Goal: Transaction & Acquisition: Obtain resource

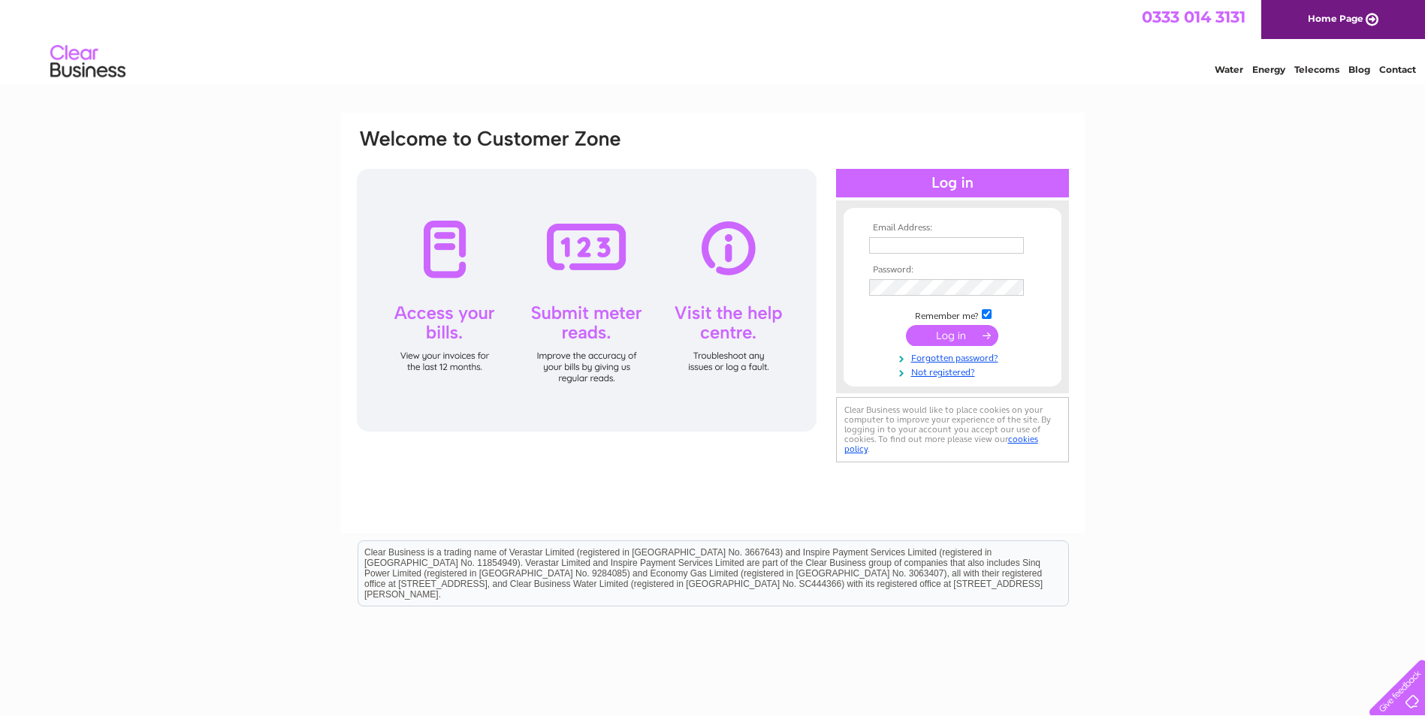
click at [892, 246] on input "text" at bounding box center [946, 245] width 155 height 17
type input "ap-uk@medpace.com"
click at [932, 334] on input "submit" at bounding box center [952, 335] width 92 height 21
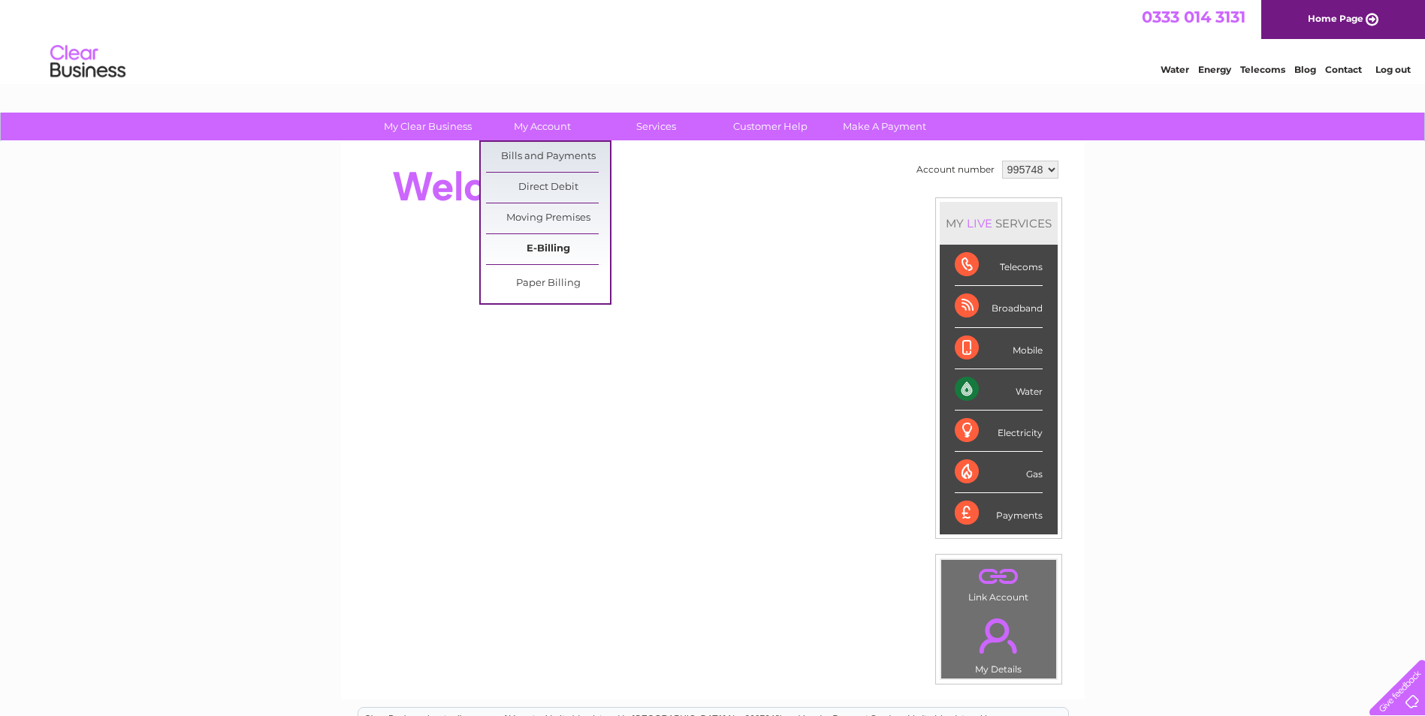
click at [543, 249] on link "E-Billing" at bounding box center [548, 249] width 124 height 30
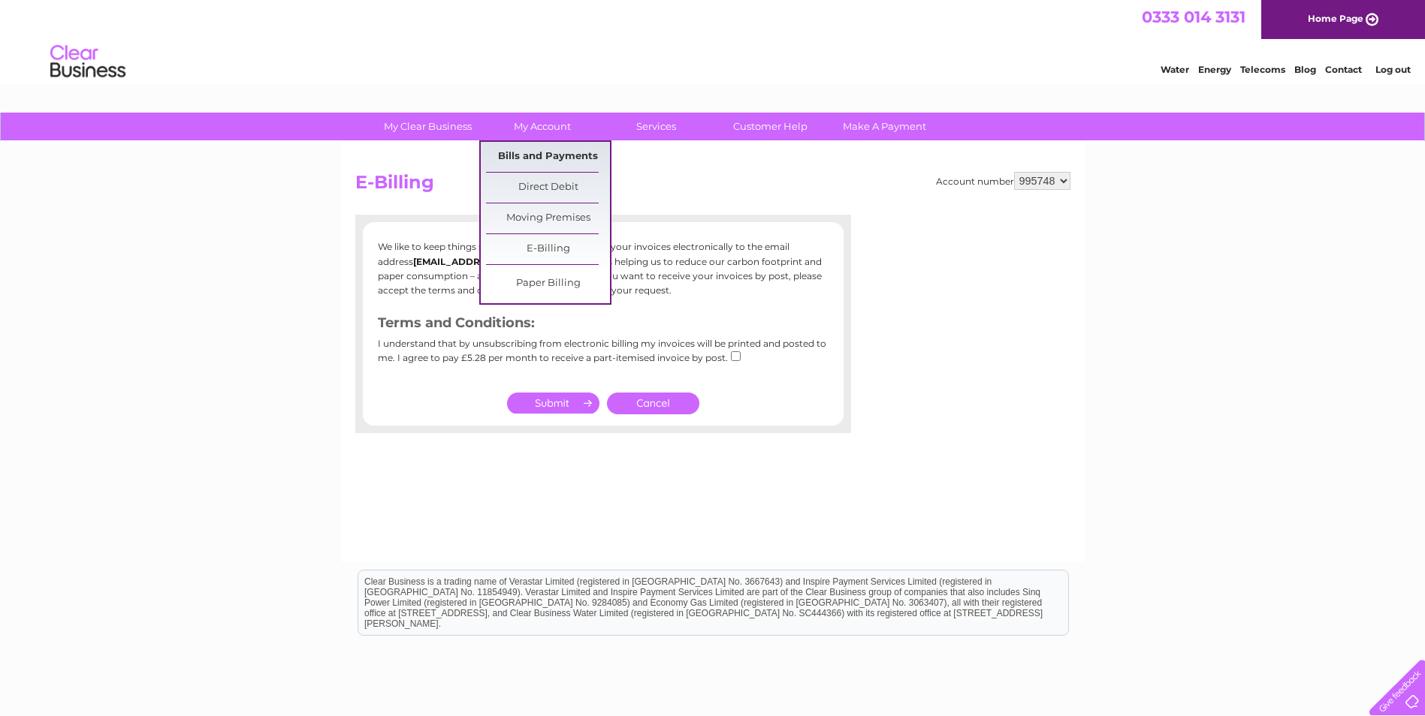
click at [535, 152] on link "Bills and Payments" at bounding box center [548, 157] width 124 height 30
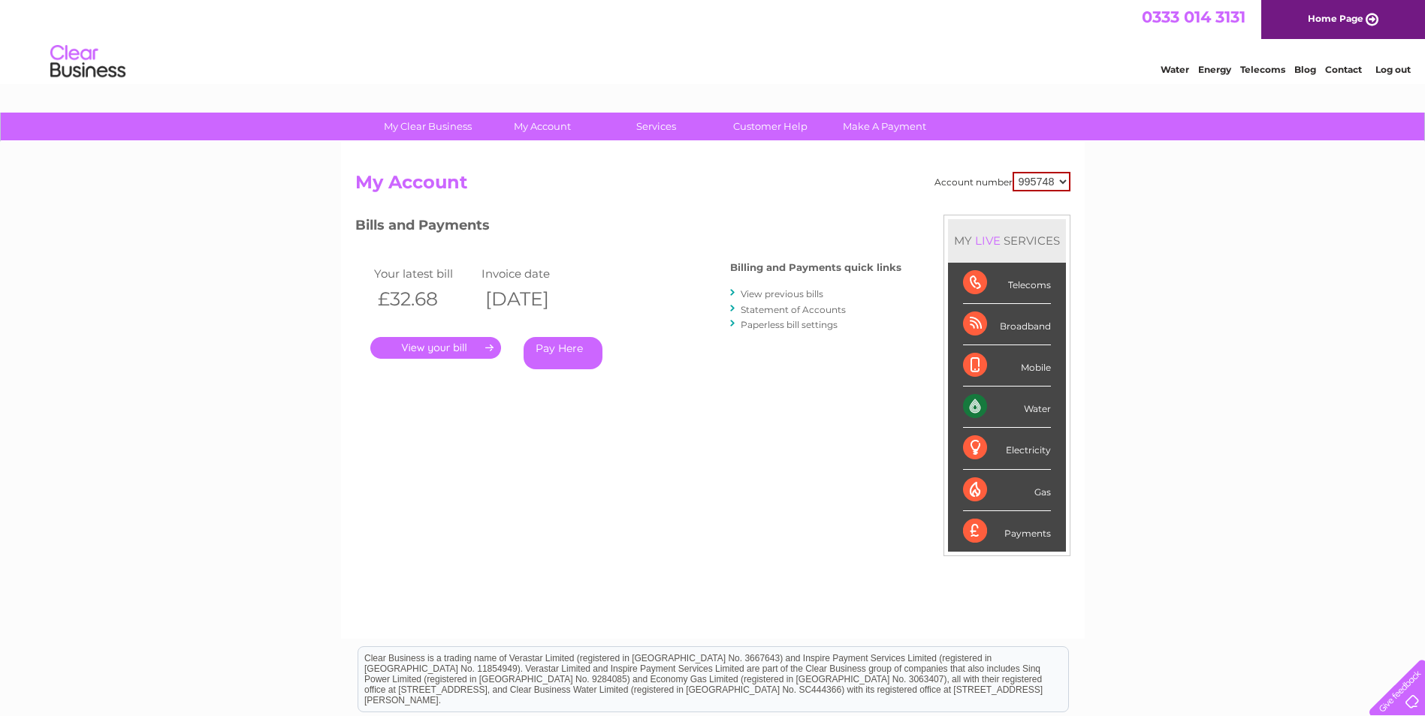
click at [456, 345] on link "." at bounding box center [435, 348] width 131 height 22
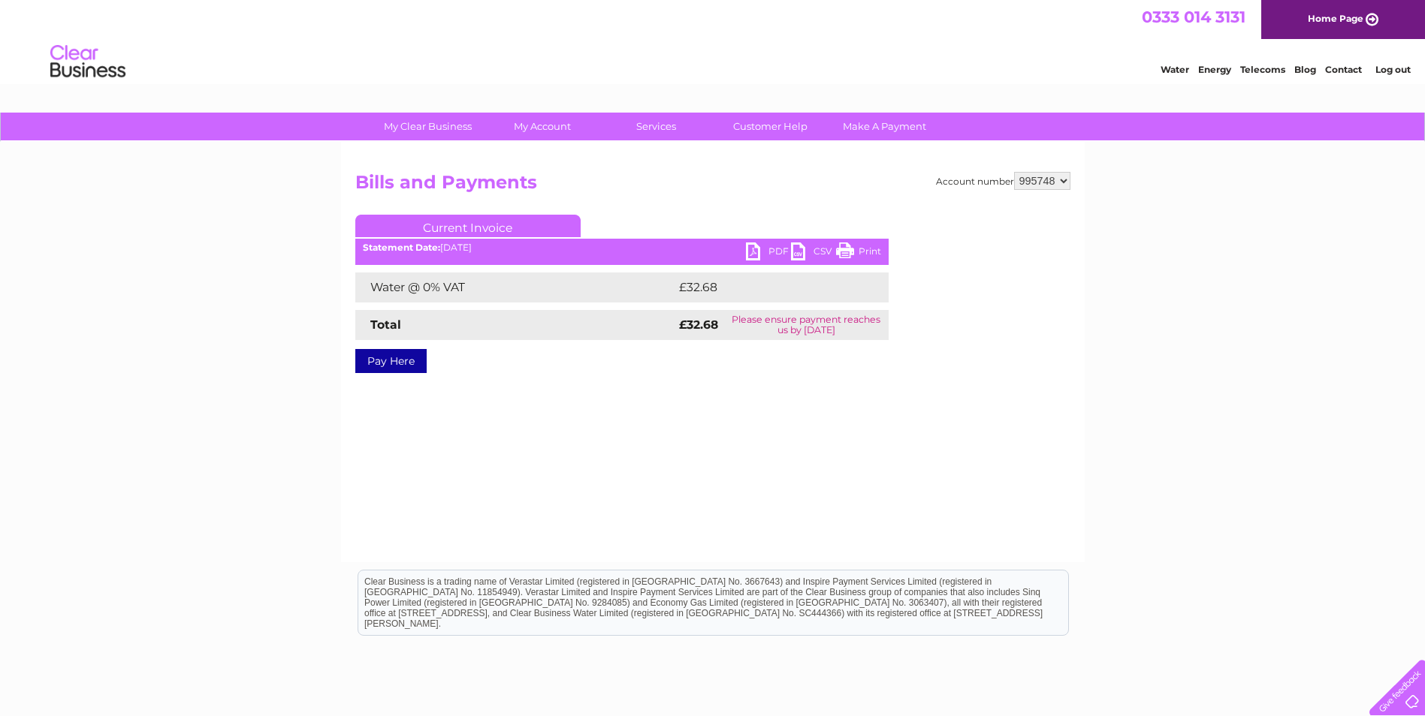
click at [756, 252] on link "PDF" at bounding box center [768, 254] width 45 height 22
